Goal: Contribute content: Contribute content

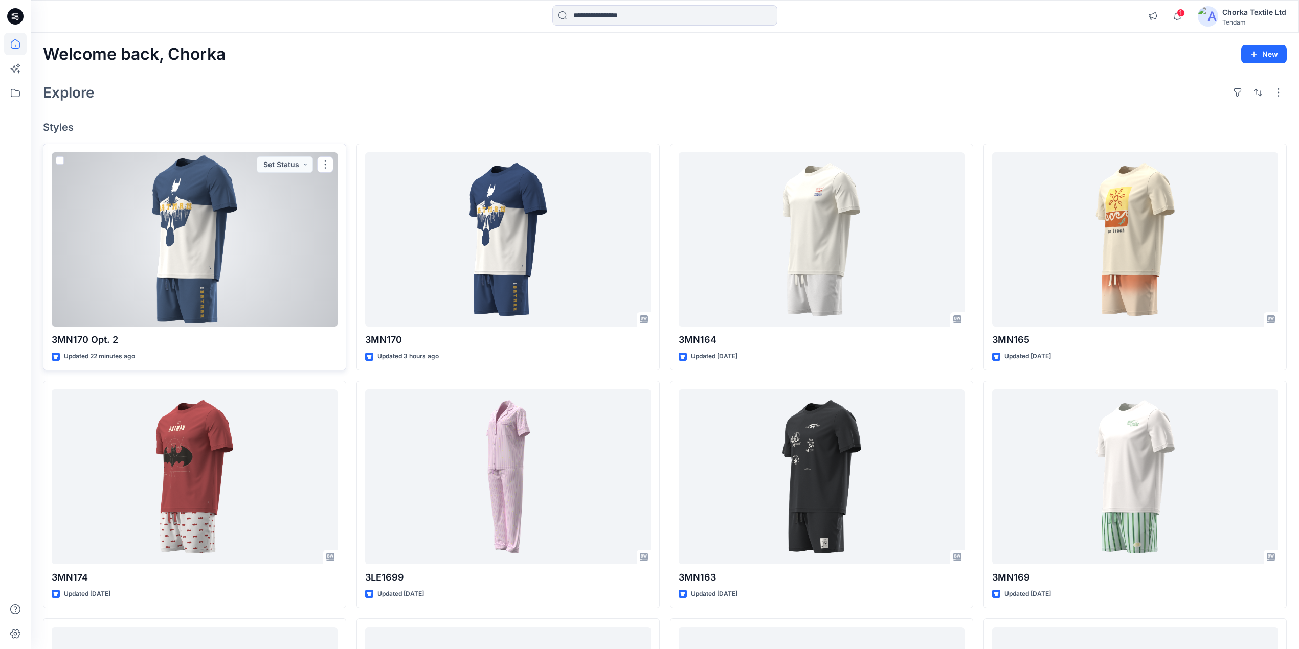
click at [191, 193] on div at bounding box center [195, 239] width 286 height 175
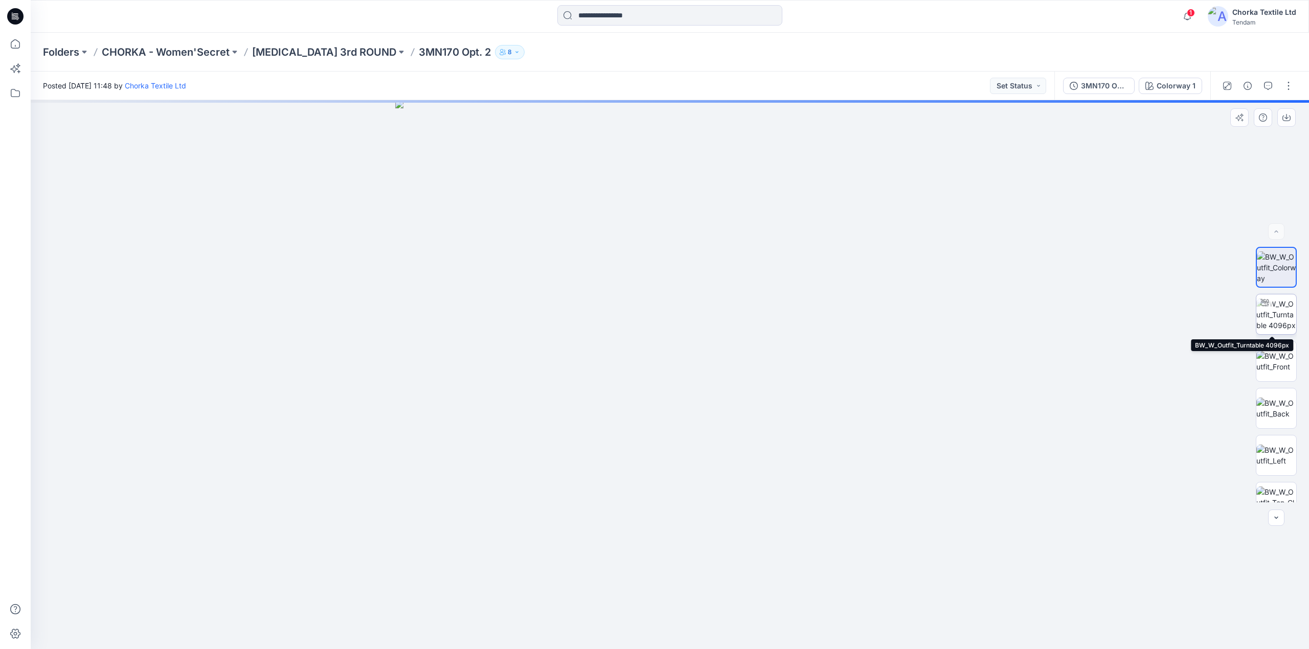
click at [1271, 305] on img at bounding box center [1276, 315] width 40 height 32
drag, startPoint x: 671, startPoint y: 225, endPoint x: 643, endPoint y: 424, distance: 201.4
click at [643, 424] on img at bounding box center [641, 159] width 1810 height 981
drag, startPoint x: 683, startPoint y: 232, endPoint x: 688, endPoint y: 362, distance: 130.4
click at [684, 365] on img at bounding box center [642, 225] width 1810 height 849
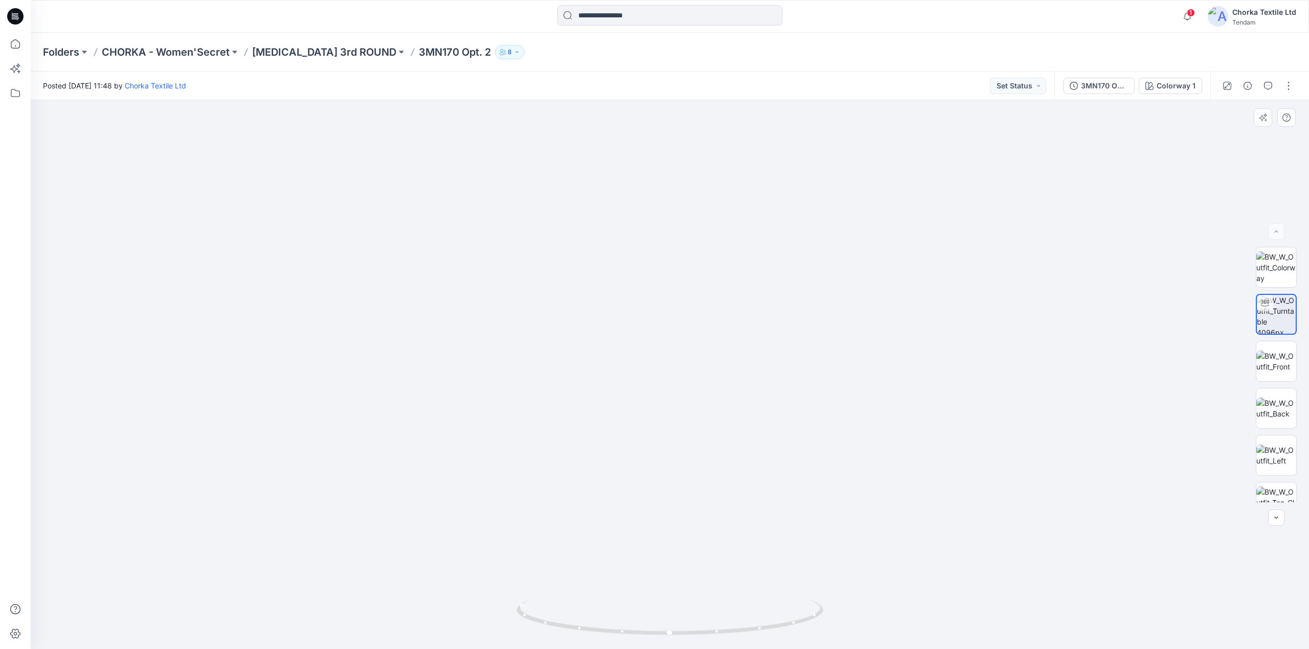
drag, startPoint x: 688, startPoint y: 262, endPoint x: 689, endPoint y: 207, distance: 54.7
click at [689, 207] on img at bounding box center [628, 172] width 2094 height 954
drag, startPoint x: 649, startPoint y: 381, endPoint x: 633, endPoint y: 270, distance: 112.1
click at [670, 201] on img at bounding box center [649, 84] width 2094 height 1130
click at [673, 489] on img at bounding box center [642, 76] width 2094 height 1147
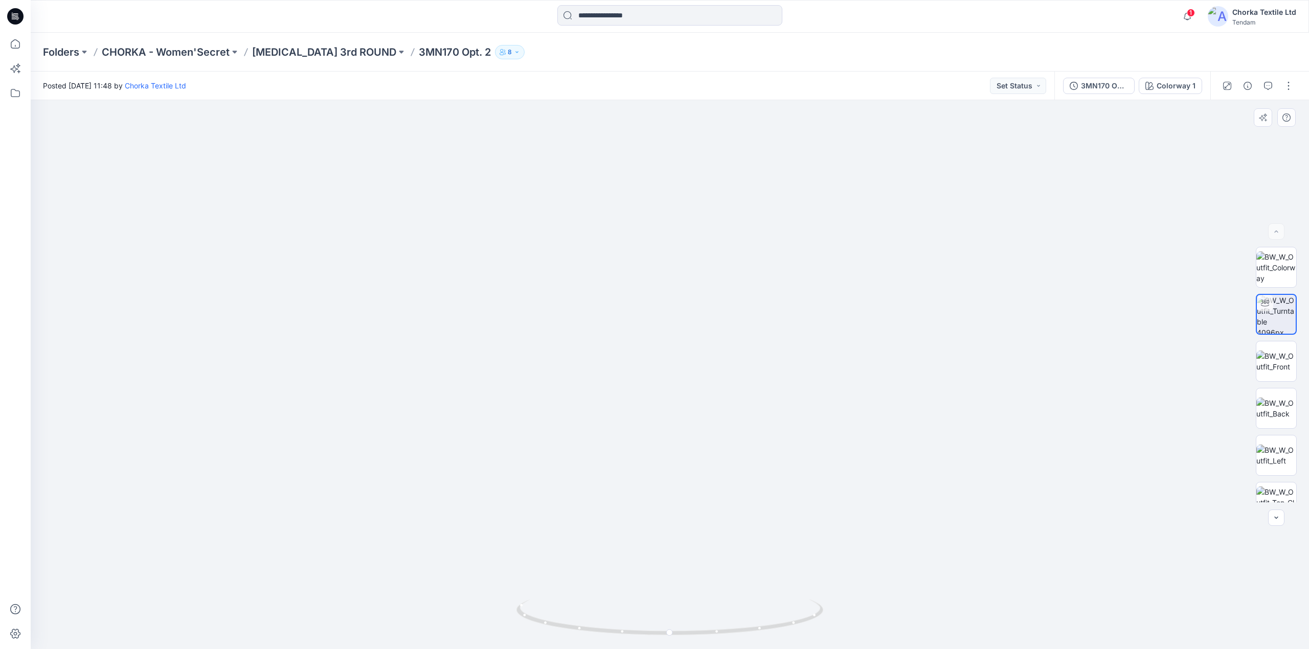
drag, startPoint x: 705, startPoint y: 297, endPoint x: 673, endPoint y: 395, distance: 103.5
click at [673, 395] on img at bounding box center [612, 130] width 2094 height 1037
drag, startPoint x: 645, startPoint y: 362, endPoint x: 643, endPoint y: 485, distance: 122.2
click at [643, 485] on img at bounding box center [602, 214] width 2094 height 870
drag, startPoint x: 789, startPoint y: 626, endPoint x: 811, endPoint y: 587, distance: 44.4
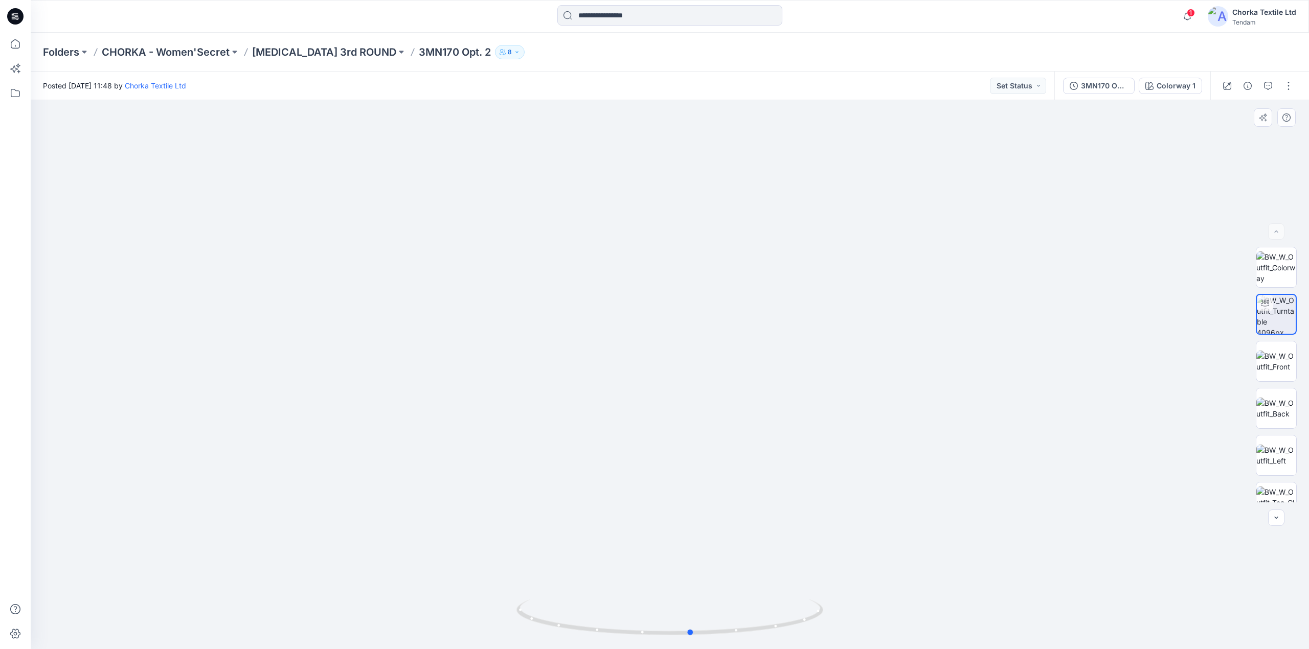
click at [811, 587] on div at bounding box center [670, 374] width 1278 height 549
drag, startPoint x: 708, startPoint y: 485, endPoint x: 694, endPoint y: 285, distance: 200.4
click at [694, 285] on img at bounding box center [656, 128] width 1968 height 1044
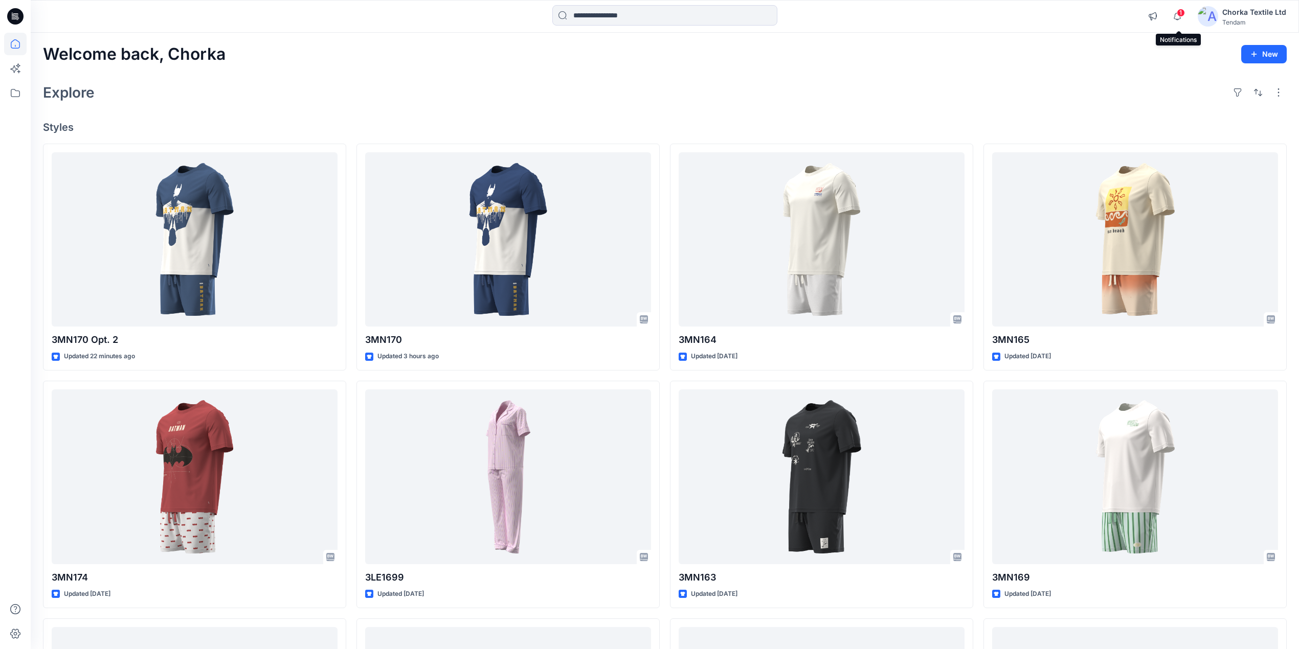
click at [1181, 13] on span "1" at bounding box center [1180, 13] width 8 height 8
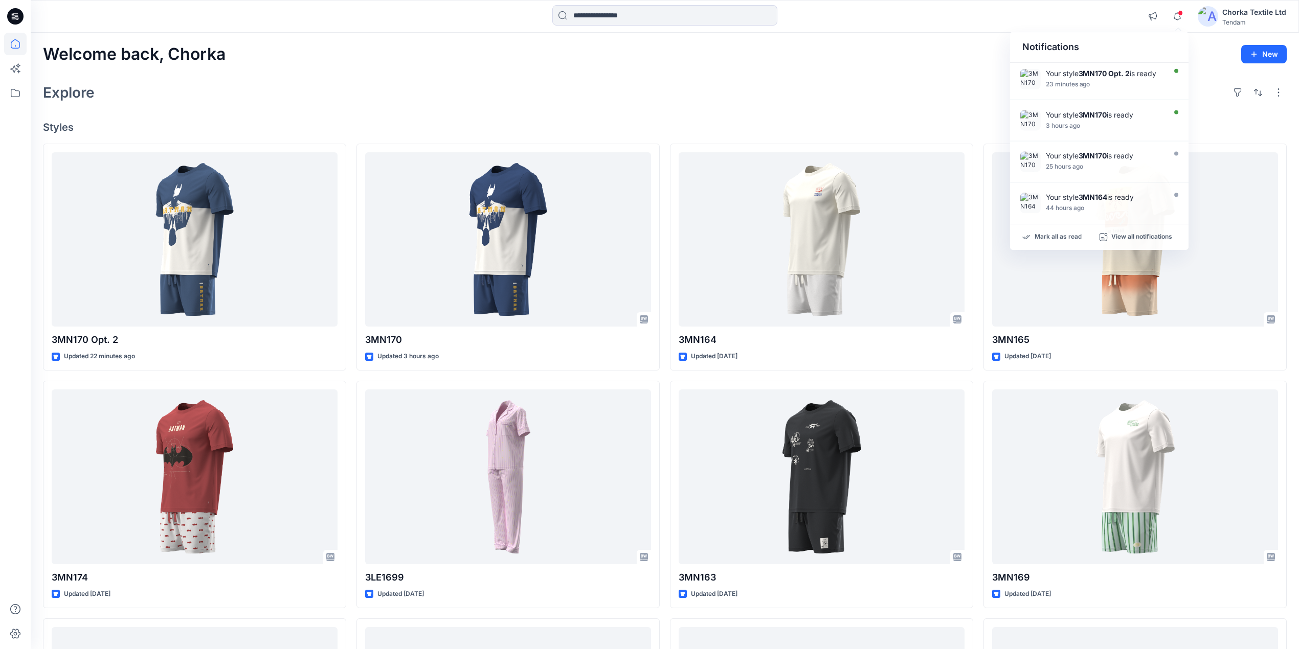
click at [882, 75] on div "Welcome back, Chorka New Explore Styles 3MN170 Opt. 2 Updated 22 minutes ago 3M…" at bounding box center [665, 464] width 1268 height 862
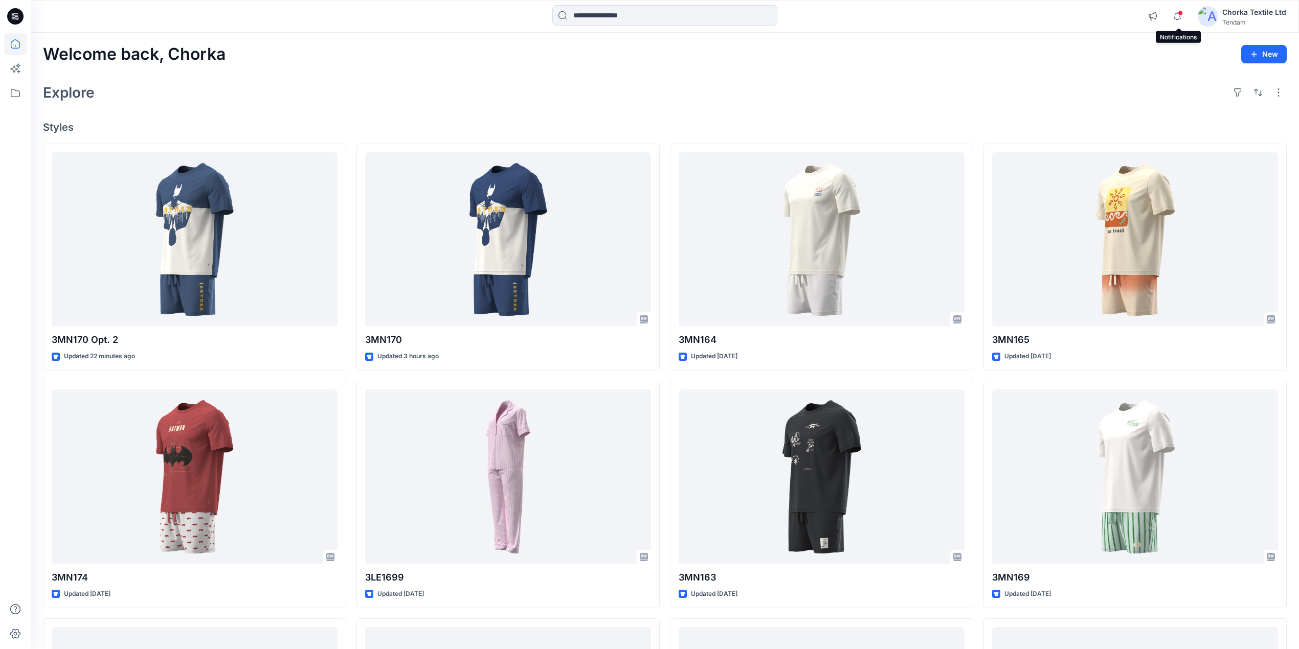
click at [1178, 13] on span at bounding box center [1179, 13] width 5 height 6
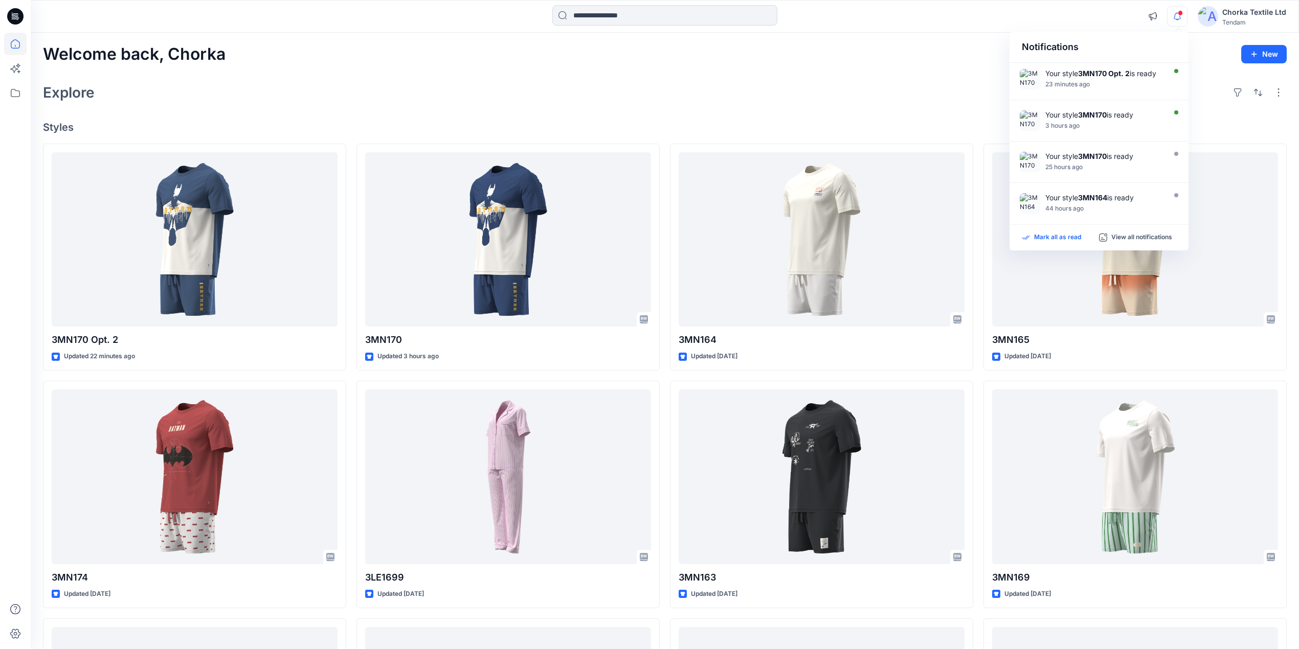
click at [1051, 240] on p "Mark all as read" at bounding box center [1057, 237] width 47 height 9
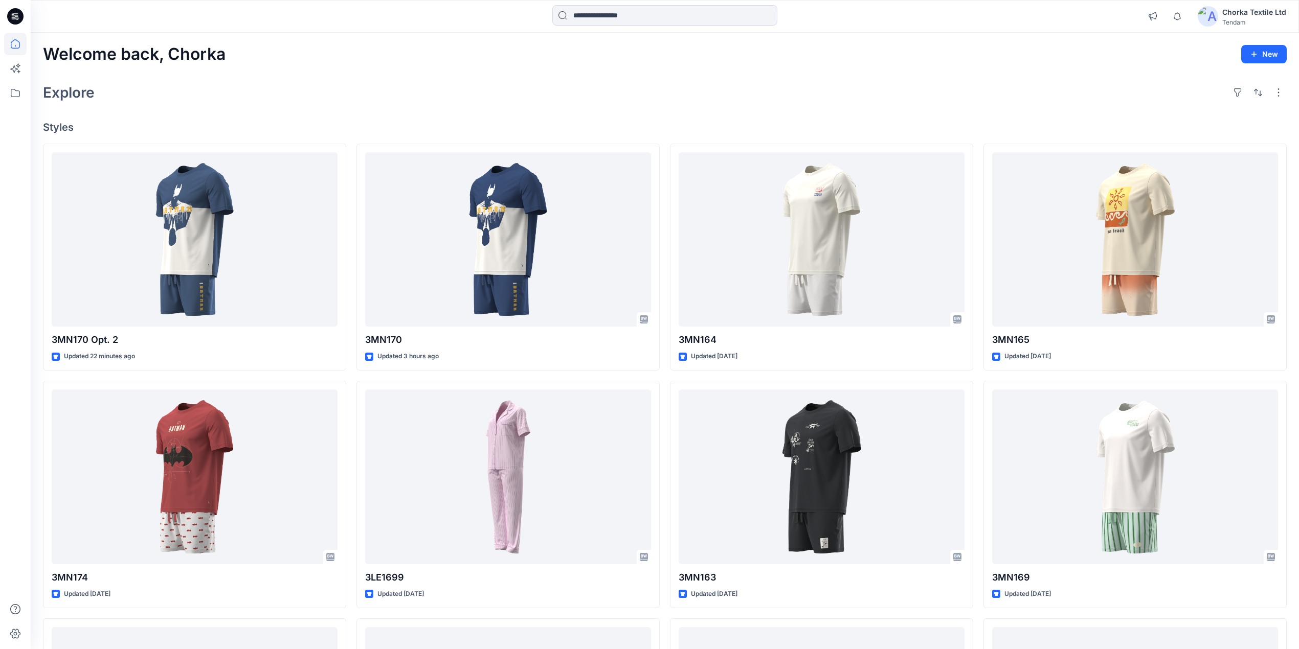
click at [965, 72] on div "Welcome back, Chorka New Explore Styles 3MN170 Opt. 2 Updated 22 minutes ago 3M…" at bounding box center [665, 464] width 1268 height 862
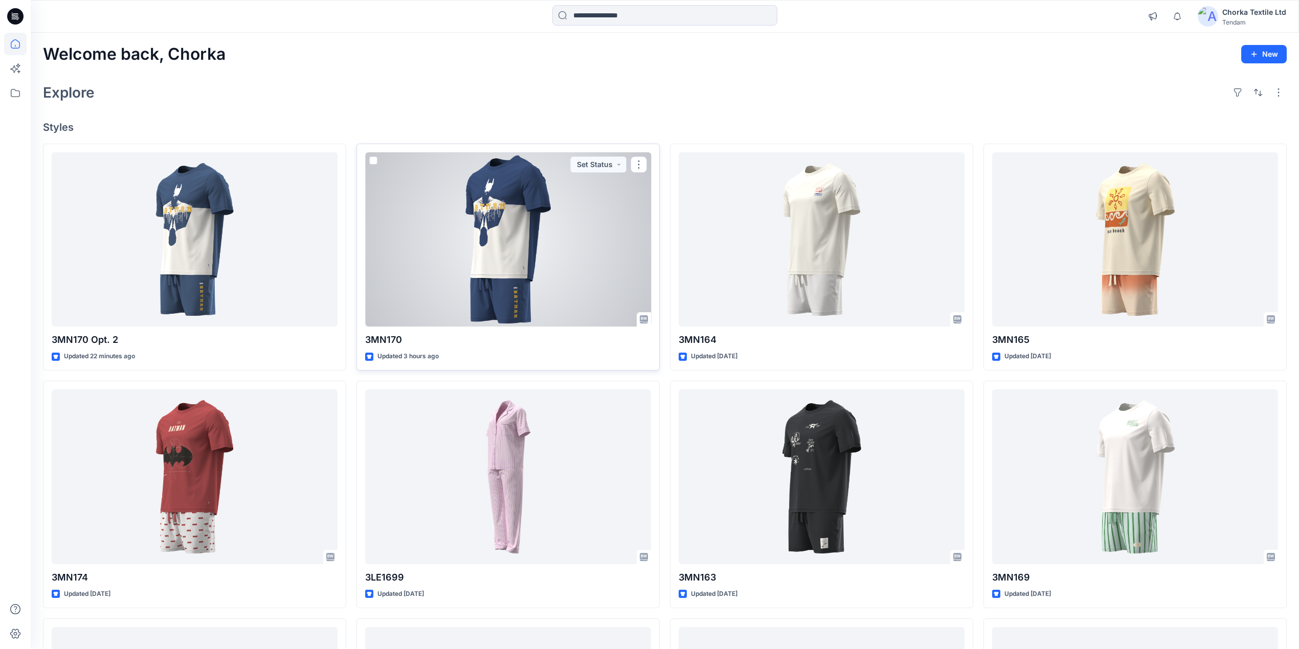
click at [508, 231] on div at bounding box center [508, 239] width 286 height 175
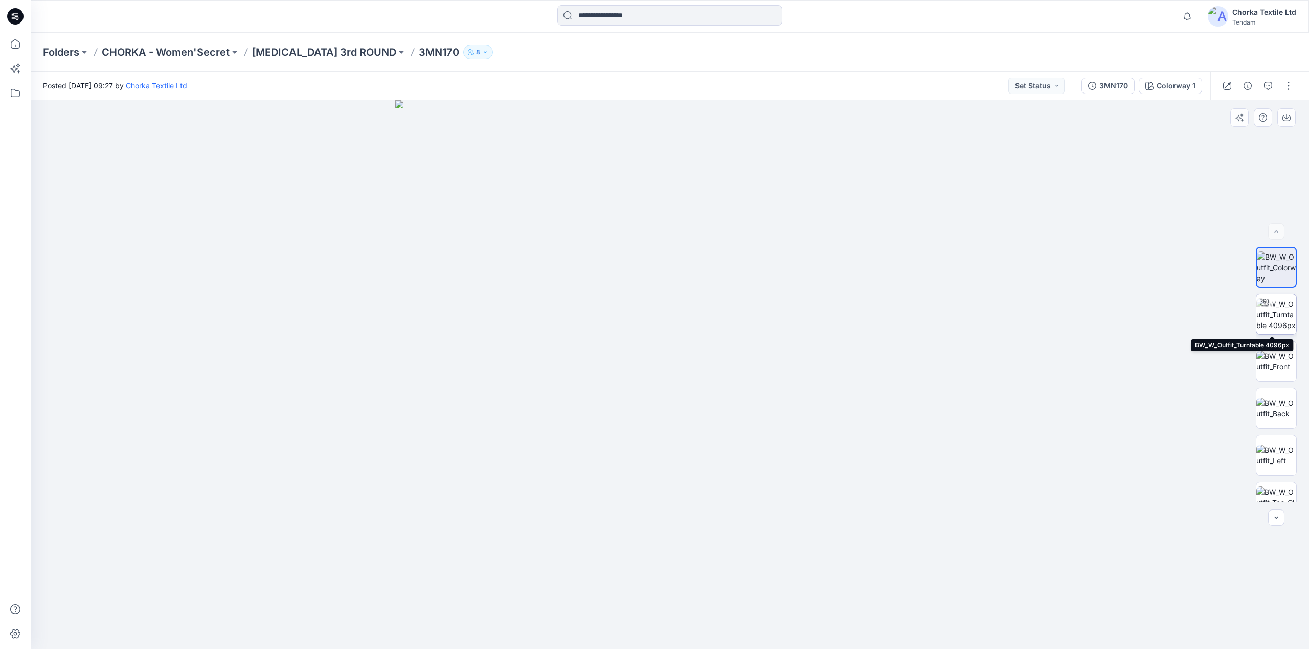
click at [1277, 313] on img at bounding box center [1276, 315] width 40 height 32
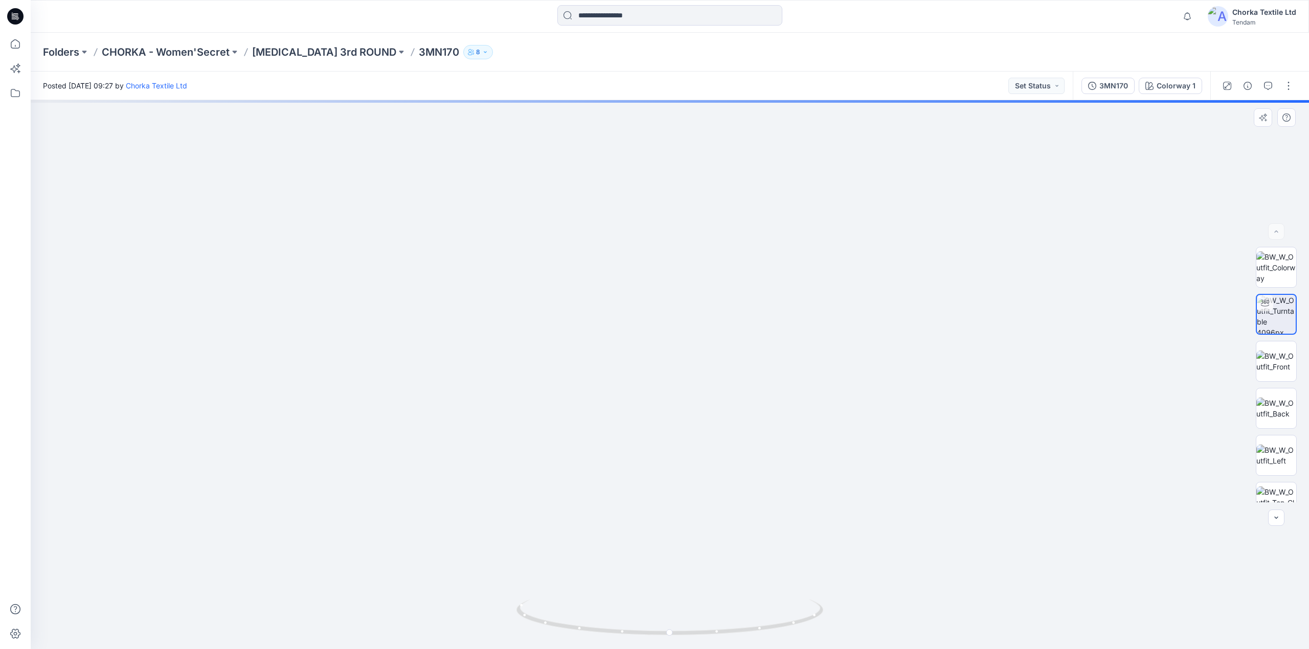
drag, startPoint x: 679, startPoint y: 226, endPoint x: 650, endPoint y: 414, distance: 189.8
click at [650, 414] on img at bounding box center [670, 310] width 1180 height 677
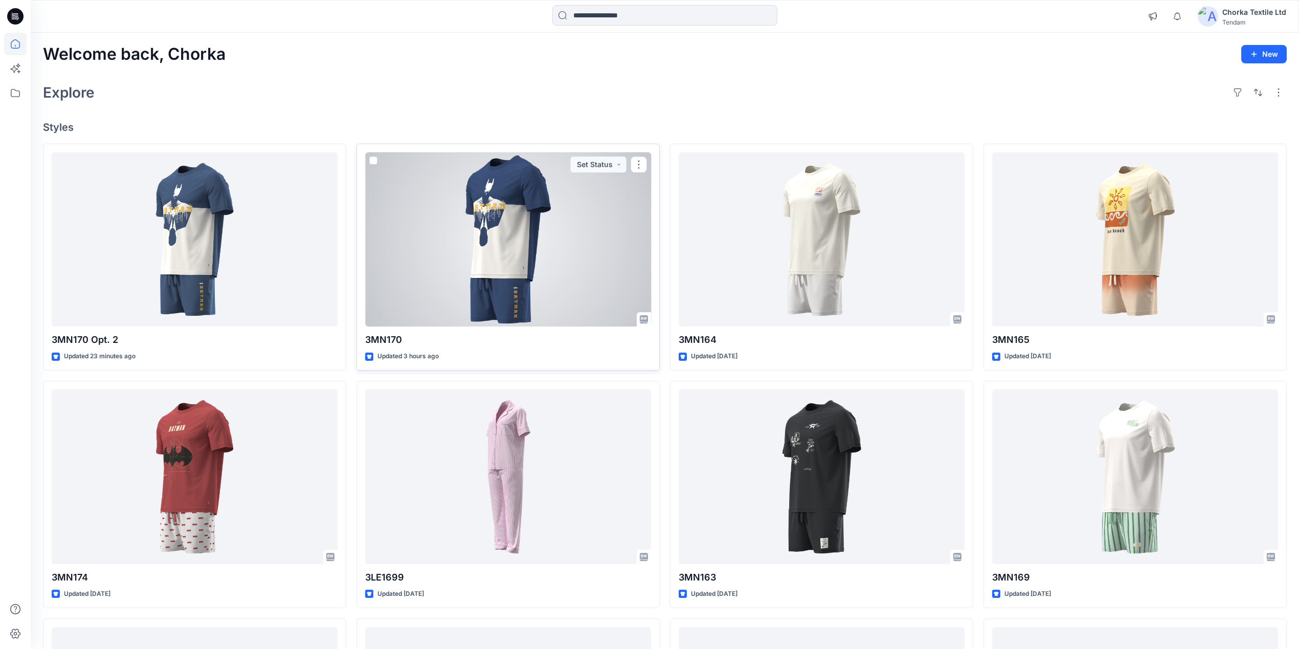
click at [525, 262] on div at bounding box center [508, 239] width 286 height 175
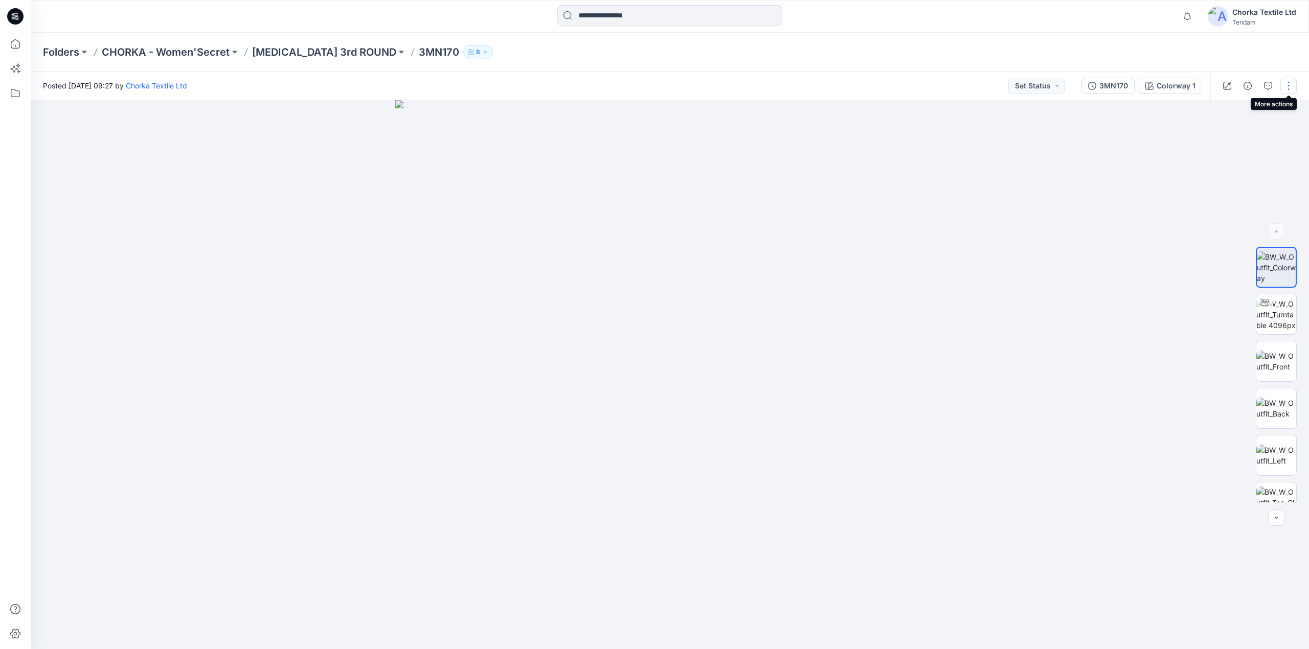
click at [1287, 86] on button "button" at bounding box center [1288, 86] width 16 height 16
click at [1221, 135] on p "Edit" at bounding box center [1223, 138] width 13 height 11
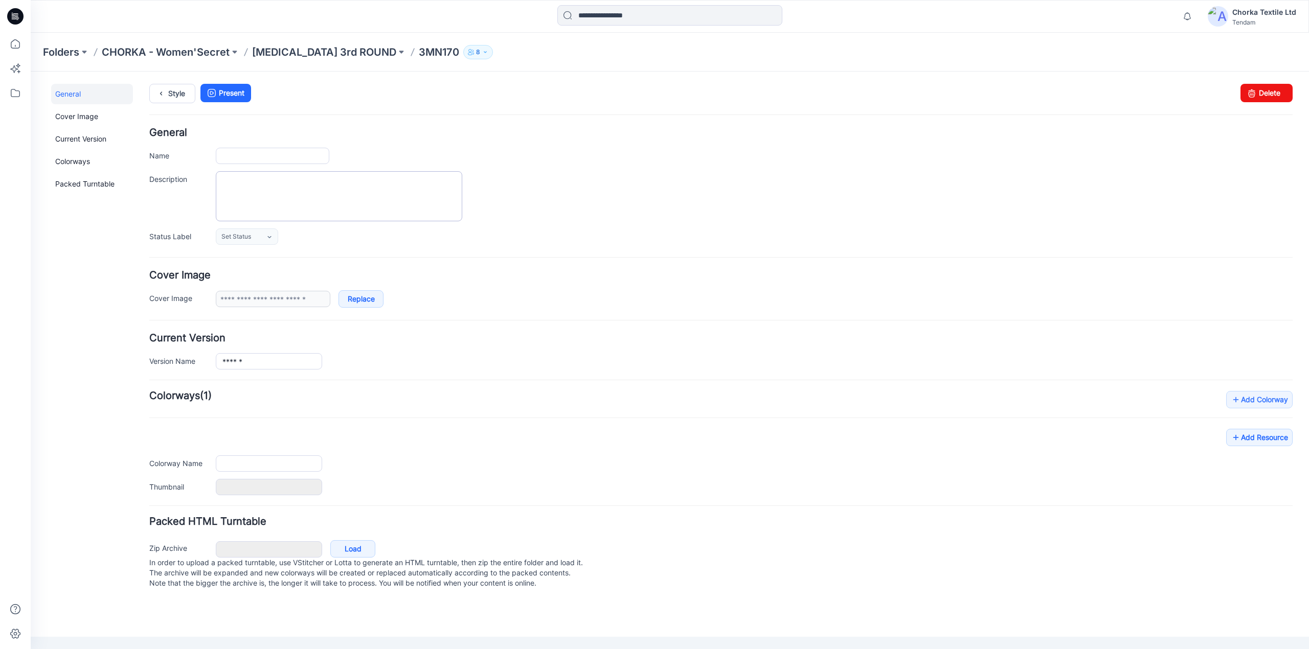
type input "******"
type input "**********"
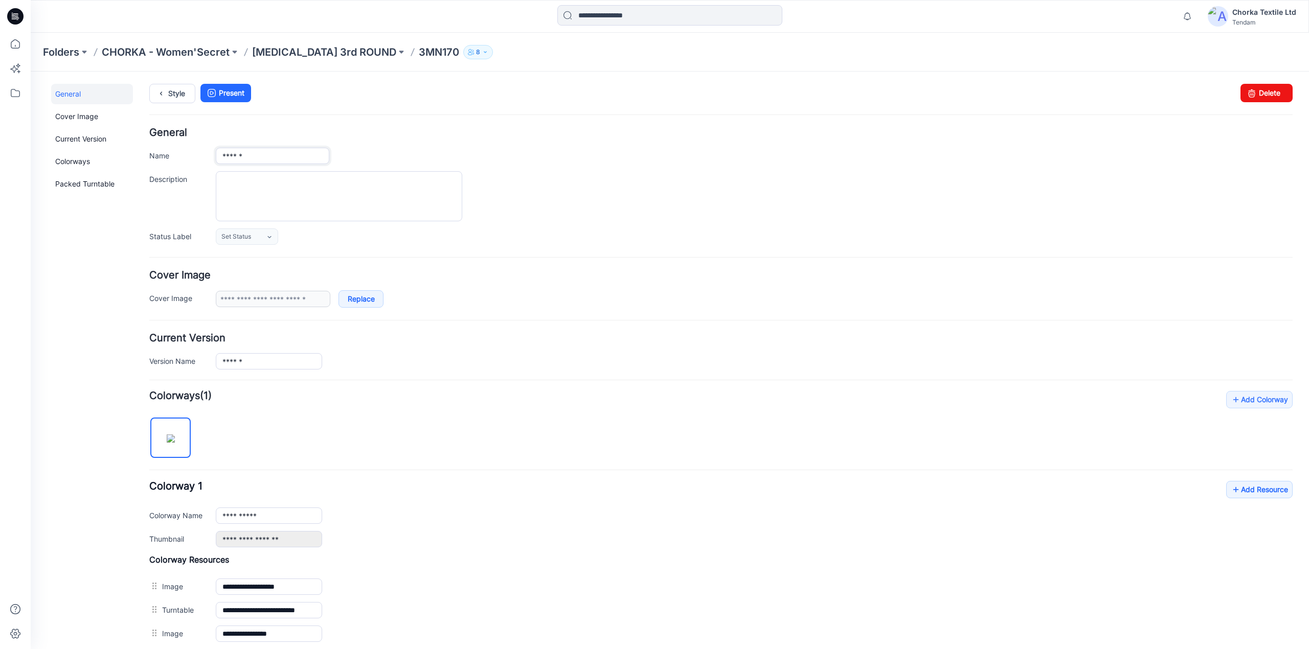
click at [266, 154] on input "******" at bounding box center [272, 156] width 113 height 16
type input "**********"
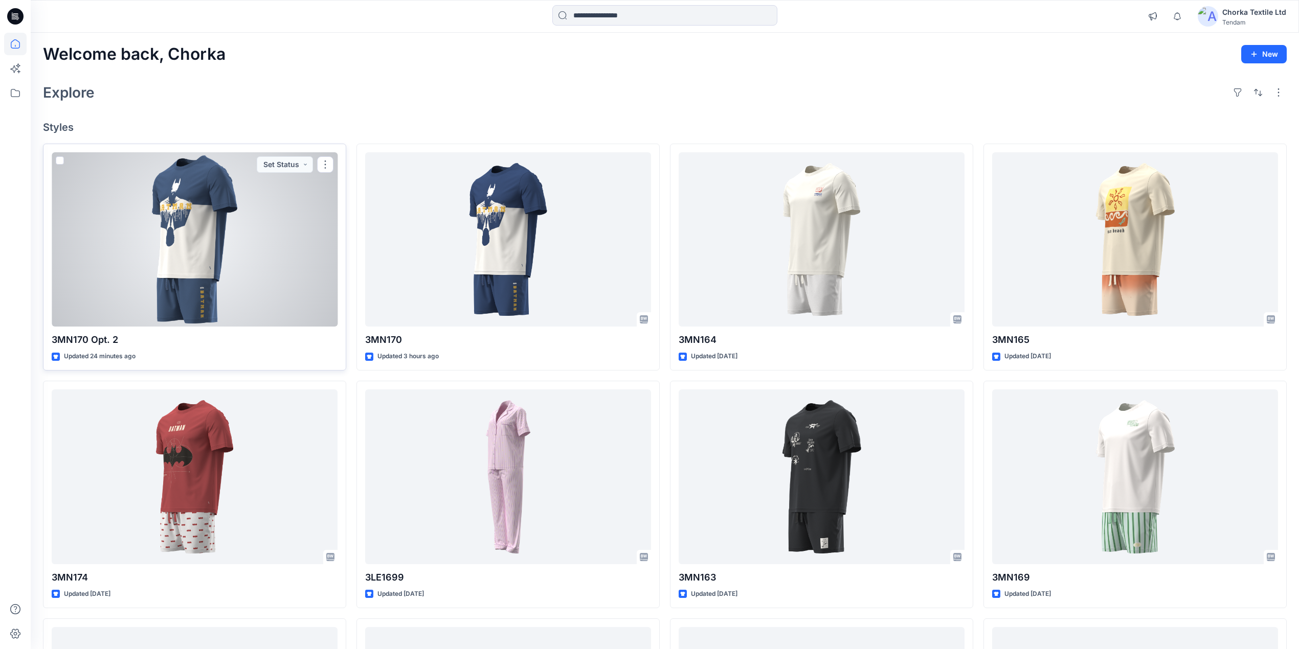
click at [231, 247] on div at bounding box center [195, 239] width 286 height 175
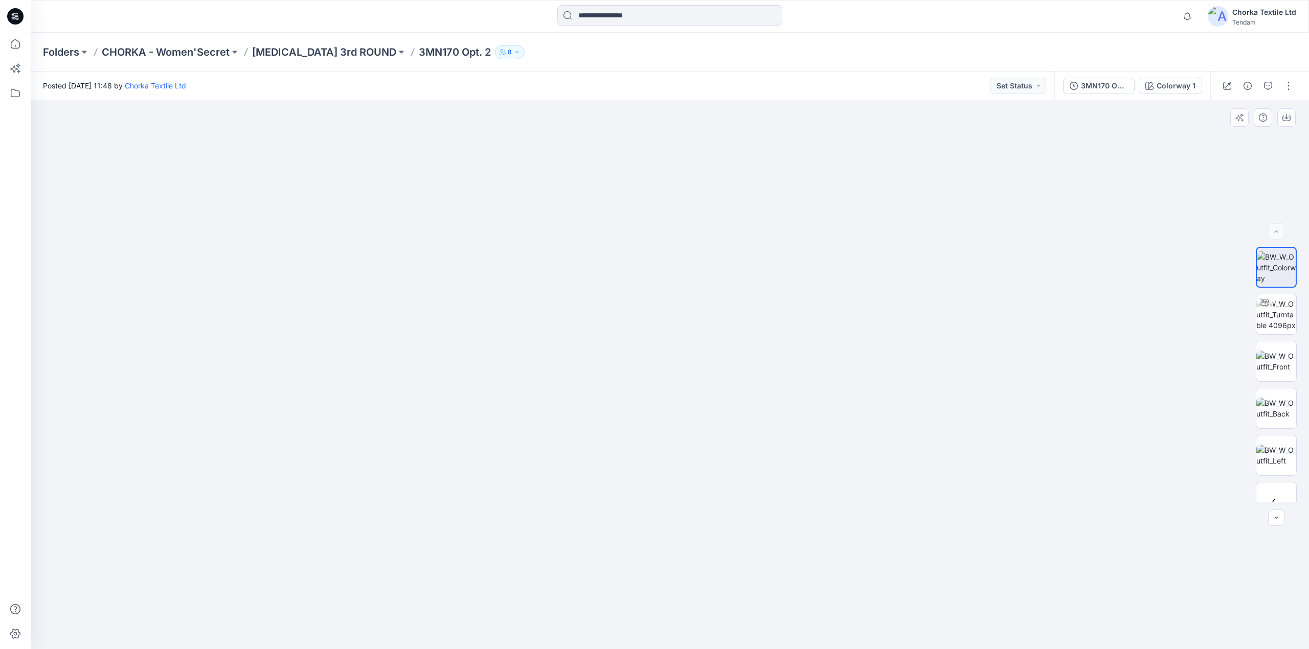
drag, startPoint x: 699, startPoint y: 194, endPoint x: 692, endPoint y: 438, distance: 243.5
click at [692, 441] on img at bounding box center [664, 171] width 1810 height 958
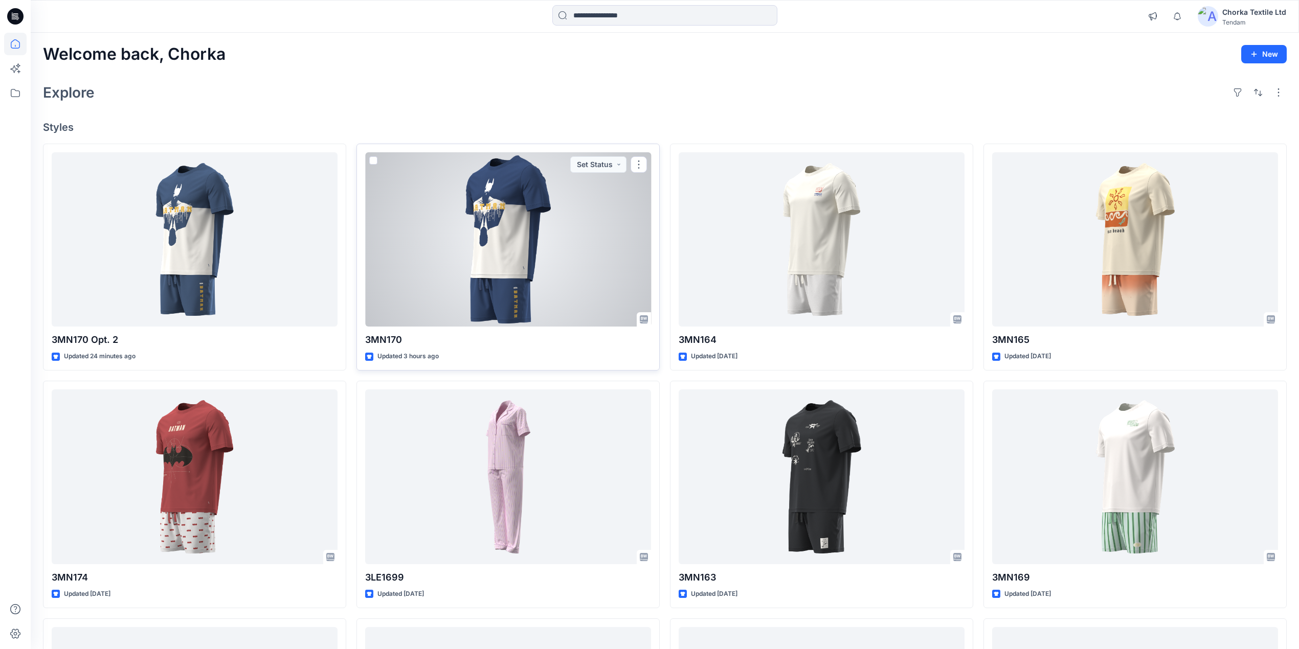
click at [499, 227] on div at bounding box center [508, 239] width 286 height 175
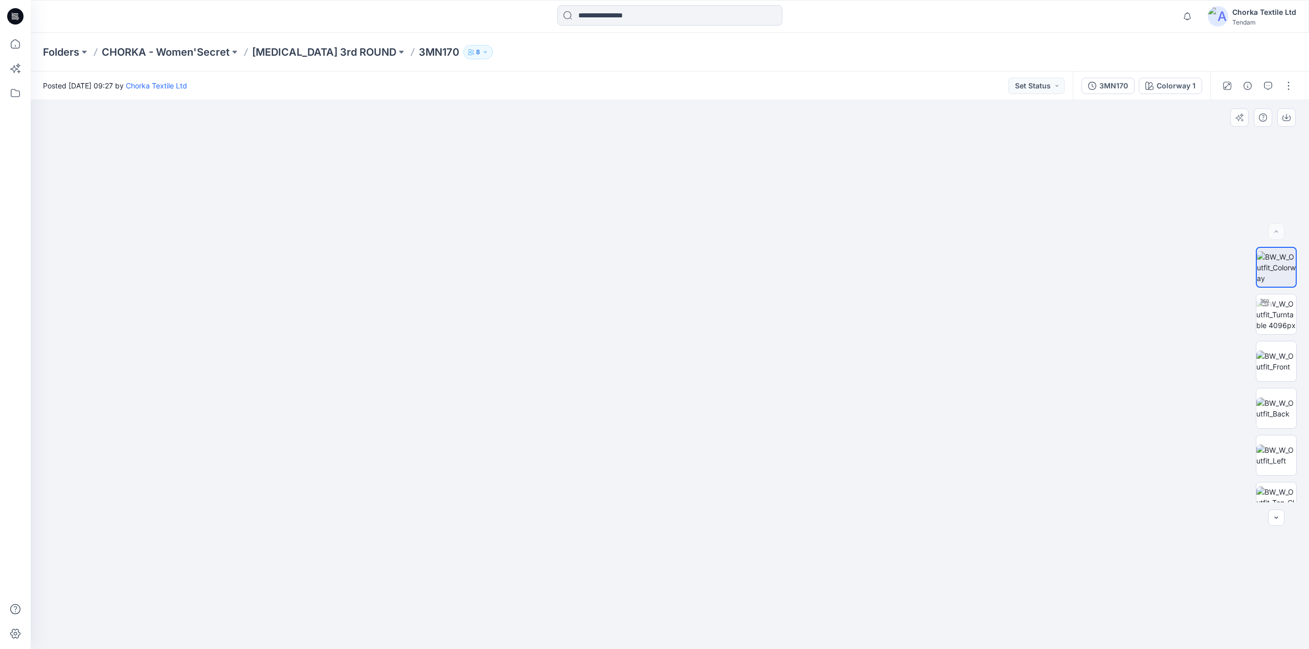
drag, startPoint x: 684, startPoint y: 219, endPoint x: 711, endPoint y: 505, distance: 287.5
click at [711, 505] on img at bounding box center [696, 130] width 2094 height 1037
drag, startPoint x: 718, startPoint y: 289, endPoint x: 711, endPoint y: 358, distance: 69.4
click at [711, 358] on img at bounding box center [687, 173] width 2094 height 952
